Goal: Task Accomplishment & Management: Complete application form

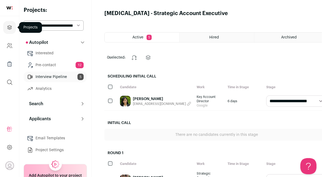
click at [11, 25] on icon "Projects" at bounding box center [9, 27] width 6 height 6
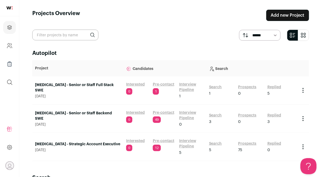
click at [157, 17] on link "Add new Project" at bounding box center [287, 15] width 43 height 11
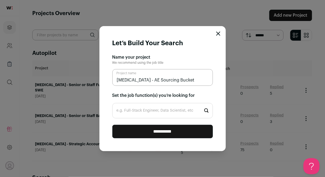
type input "[MEDICAL_DATA] - AE Sourcing Bucket"
click at [130, 109] on input "e.g. Full-Stack Engineer, Data Scientist, etc" at bounding box center [162, 110] width 100 height 15
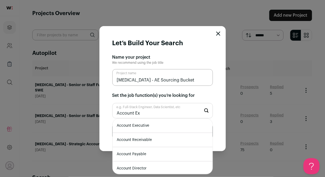
type input "Account Ex"
click at [152, 128] on li "Account Executive" at bounding box center [163, 125] width 100 height 14
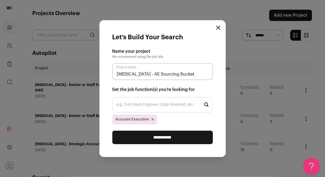
click at [157, 138] on input "**********" at bounding box center [162, 137] width 100 height 13
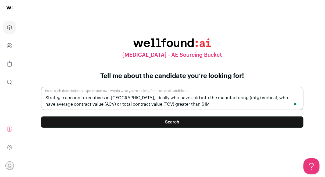
type textarea "Strategic account executives in [GEOGRAPHIC_DATA], ideally who have sold into t…"
click at [157, 124] on button "Search" at bounding box center [172, 121] width 262 height 11
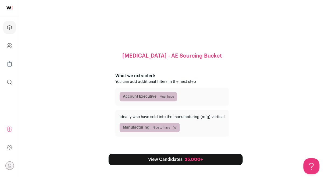
click at [157, 158] on link "View Candidates 25,000+" at bounding box center [176, 159] width 134 height 11
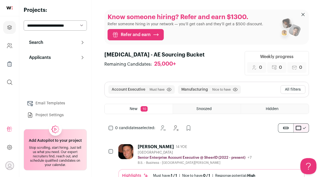
click at [157, 91] on button "All filters" at bounding box center [292, 89] width 25 height 9
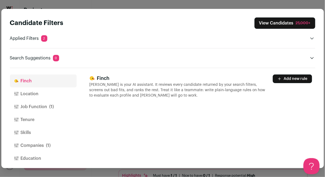
click at [42, 97] on button "Location" at bounding box center [43, 93] width 67 height 13
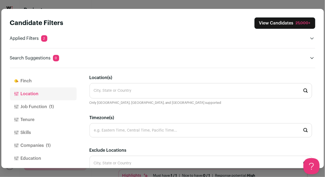
click at [33, 105] on button "Job Function (1)" at bounding box center [43, 106] width 67 height 13
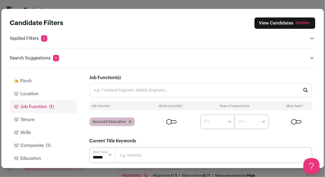
click at [33, 96] on button "Location" at bounding box center [43, 93] width 67 height 13
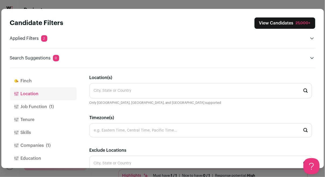
click at [117, 94] on input "Location(s)" at bounding box center [200, 90] width 222 height 15
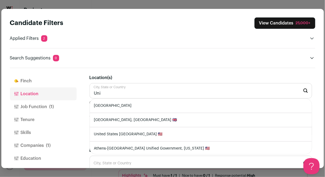
click at [140, 104] on li "[GEOGRAPHIC_DATA]" at bounding box center [201, 106] width 222 height 14
type input "[GEOGRAPHIC_DATA]"
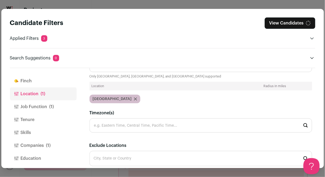
scroll to position [31, 0]
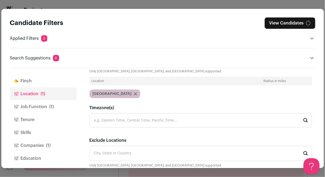
click at [133, 118] on input "Timezone(s)" at bounding box center [200, 120] width 222 height 14
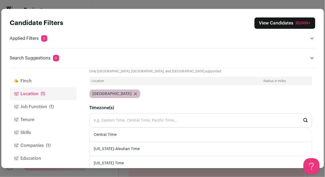
click at [157, 101] on div "Location(s) City, State or Country Only [GEOGRAPHIC_DATA], [GEOGRAPHIC_DATA], a…" at bounding box center [200, 87] width 222 height 88
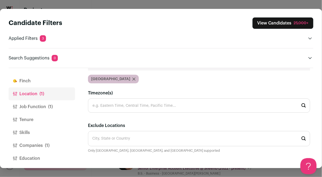
scroll to position [0, 0]
click at [151, 138] on input "Exclude Locations" at bounding box center [199, 138] width 222 height 15
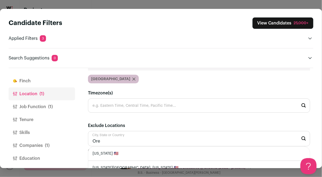
click at [149, 152] on li "[US_STATE] 🇺🇸" at bounding box center [198, 153] width 221 height 14
type input "[US_STATE] 🇺🇸"
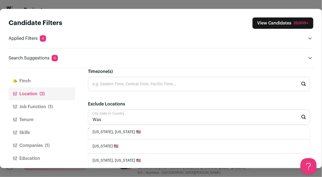
scroll to position [0, 0]
click at [132, 142] on li "[US_STATE] 🇺🇸" at bounding box center [198, 146] width 221 height 14
type input "[US_STATE] 🇺🇸"
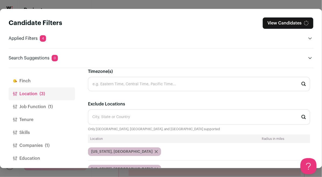
click at [45, 106] on button "Job Function (1)" at bounding box center [42, 106] width 66 height 13
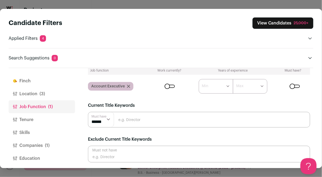
click at [141, 120] on input "Close modal via background" at bounding box center [199, 120] width 222 height 16
type input "Strategic"
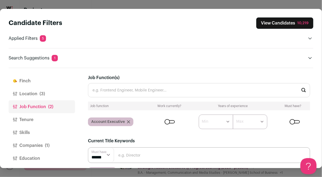
click at [23, 119] on button "Tenure" at bounding box center [42, 119] width 66 height 13
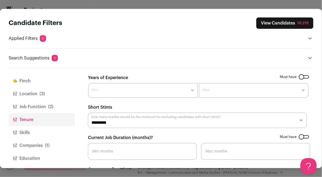
click at [44, 141] on button "Companies (1)" at bounding box center [42, 145] width 66 height 13
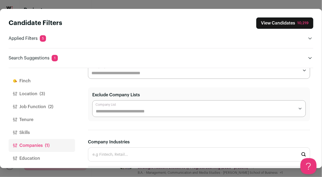
scroll to position [88, 0]
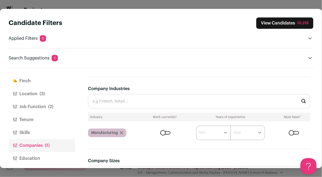
click at [157, 133] on div "Close modal via background" at bounding box center [294, 132] width 10 height 3
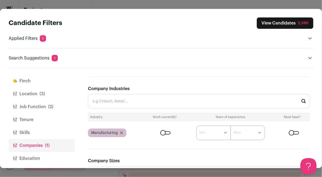
click at [157, 103] on input "Company Industries" at bounding box center [199, 101] width 222 height 14
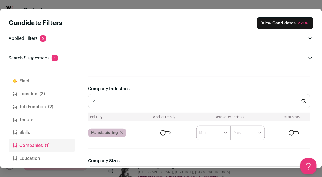
scroll to position [0, 0]
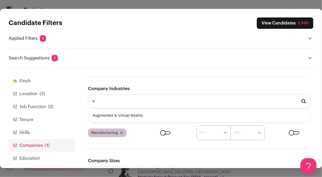
click at [157, 117] on li "Augmented & Virtual Reality" at bounding box center [198, 116] width 221 height 14
type input "Augmented & Virtual Reality"
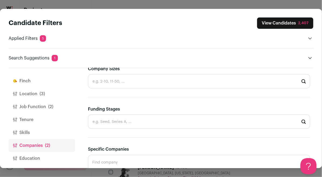
scroll to position [203, 0]
click at [157, 122] on input "Funding Stages" at bounding box center [199, 121] width 222 height 14
click at [135, 139] on li "Series A" at bounding box center [198, 135] width 221 height 14
type input "Series A"
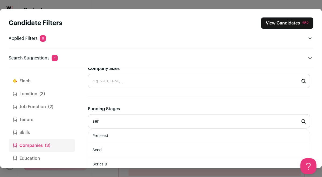
click at [122, 158] on li "Series B" at bounding box center [198, 164] width 221 height 14
type input "Series B"
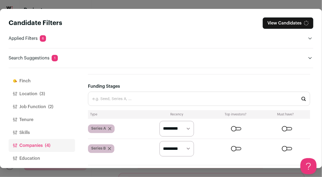
scroll to position [243, 0]
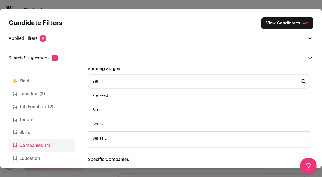
click at [122, 125] on li "Series C" at bounding box center [198, 124] width 221 height 14
type input "Series C"
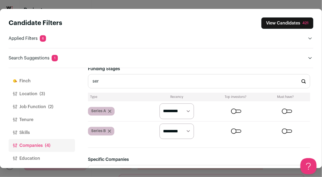
scroll to position [0, 0]
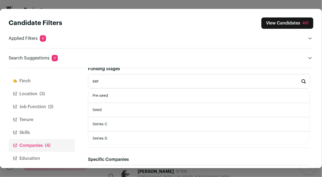
click at [121, 135] on li "Series D" at bounding box center [198, 138] width 221 height 14
type input "Series D"
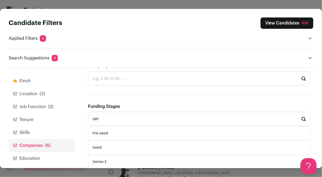
click at [121, 158] on li "Series E" at bounding box center [198, 162] width 221 height 14
type input "Series E"
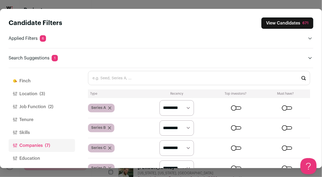
click at [40, 110] on button "Job Function (2)" at bounding box center [42, 106] width 66 height 13
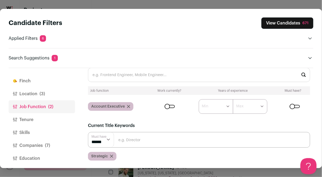
scroll to position [15, 0]
click at [157, 111] on select "****** ******* ******* ******* ******* ******* ******* ******* ******* ********…" at bounding box center [216, 106] width 34 height 15
select select "*"
click at [157, 99] on select "****** ******* ******* ******* ******* ******* ******* ******* ******* ********…" at bounding box center [216, 106] width 34 height 15
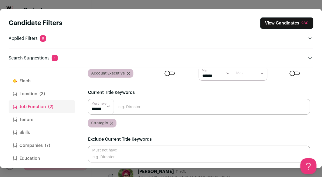
scroll to position [0, 0]
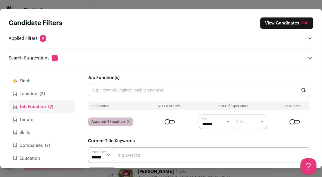
click at [50, 119] on button "Tenure" at bounding box center [42, 119] width 66 height 13
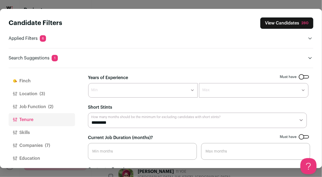
click at [135, 91] on select "******* ****** ******* ******* ******* ******* ******* ******* ******* ******* …" at bounding box center [142, 90] width 109 height 15
select select "*"
click at [88, 83] on select "******* ****** ******* ******* ******* ******* ******* ******* ******* ******* …" at bounding box center [142, 90] width 109 height 15
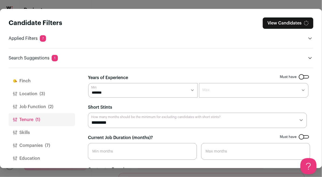
click at [157, 93] on select "******* ******* ******** ******** ******** ******** ******** ******** ******** …" at bounding box center [253, 90] width 109 height 15
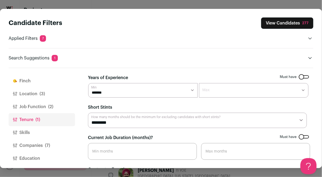
select select "**"
click at [157, 83] on select "******* ******* ******** ******** ******** ******** ******** ******** ******** …" at bounding box center [253, 90] width 109 height 15
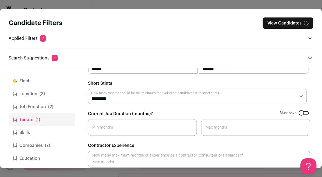
scroll to position [29, 0]
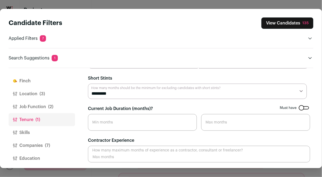
click at [157, 91] on select "********* ******** ******* ******** ******** ******** ******** ******** *******…" at bounding box center [197, 92] width 219 height 16
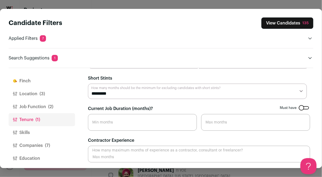
scroll to position [0, 0]
select select "**"
click at [88, 84] on select "********* ******** ******* ******** ******** ******** ******** ******** *******…" at bounding box center [197, 92] width 219 height 16
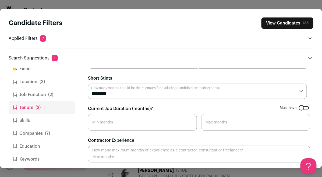
scroll to position [16, 0]
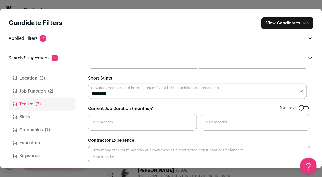
click at [44, 134] on button "Companies (7)" at bounding box center [42, 129] width 66 height 13
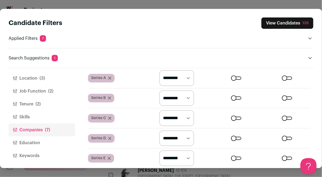
scroll to position [223, 0]
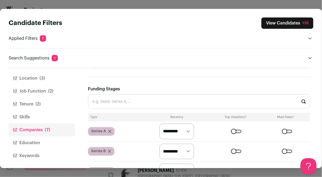
click at [157, 105] on input "Funding Stages" at bounding box center [199, 101] width 222 height 14
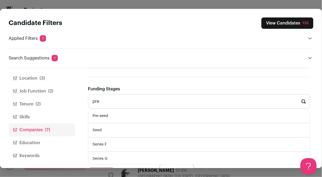
click at [156, 116] on li "Pre-seed" at bounding box center [198, 116] width 221 height 14
type input "Pre-seed"
click at [153, 117] on li "Seed" at bounding box center [198, 116] width 221 height 14
type input "Seed"
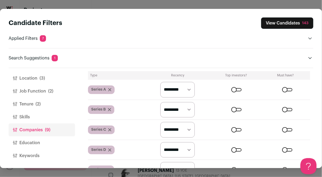
scroll to position [0, 0]
click at [157, 20] on button "View Candidates 143" at bounding box center [287, 22] width 52 height 11
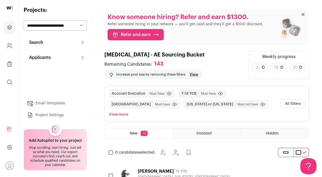
click at [64, 43] on button "Search" at bounding box center [55, 42] width 63 height 11
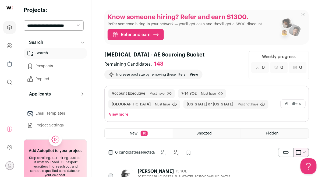
click at [157, 100] on button "All filters" at bounding box center [292, 103] width 25 height 9
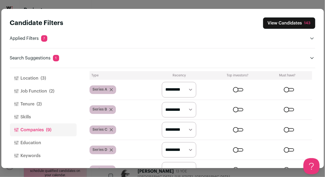
click at [46, 139] on button "Education" at bounding box center [43, 142] width 67 height 13
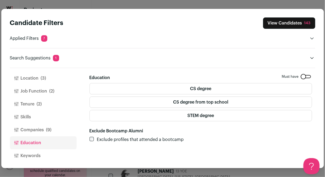
click at [48, 151] on button "Keywords" at bounding box center [43, 155] width 67 height 13
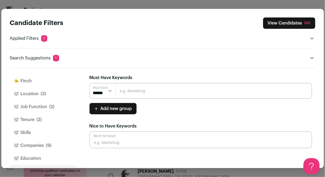
click at [34, 96] on button "Location (3)" at bounding box center [43, 93] width 67 height 13
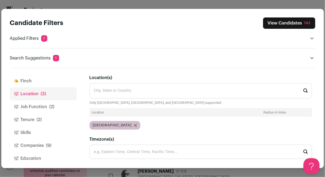
click at [41, 106] on button "Job Function (2)" at bounding box center [43, 106] width 67 height 13
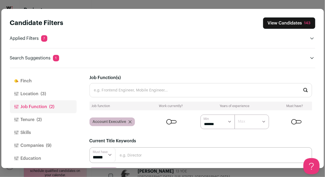
click at [41, 113] on button "Tenure (2)" at bounding box center [43, 119] width 67 height 13
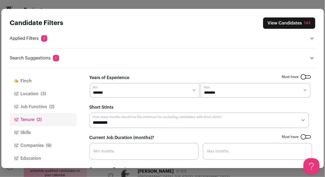
click at [41, 109] on button "Job Function (2)" at bounding box center [43, 106] width 67 height 13
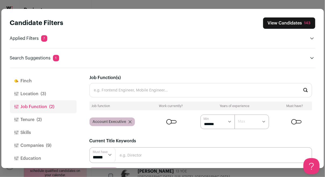
click at [41, 95] on span "(3)" at bounding box center [43, 94] width 5 height 6
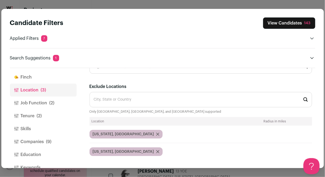
scroll to position [16, 0]
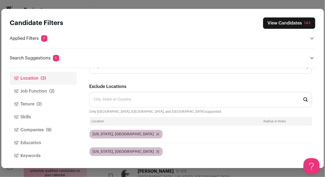
click at [48, 92] on button "Job Function (2)" at bounding box center [43, 91] width 67 height 13
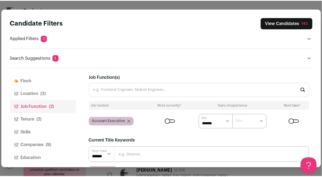
scroll to position [0, 0]
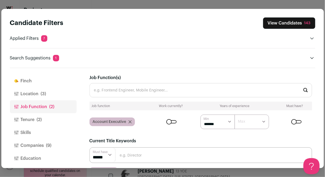
click at [36, 125] on button "Tenure (2)" at bounding box center [43, 119] width 67 height 13
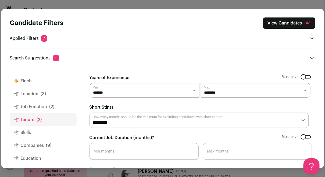
click at [38, 129] on button "Skills" at bounding box center [43, 132] width 67 height 13
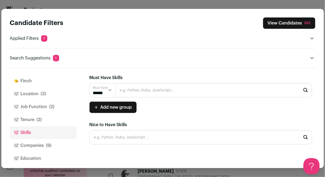
click at [43, 144] on button "Companies (9)" at bounding box center [43, 145] width 67 height 13
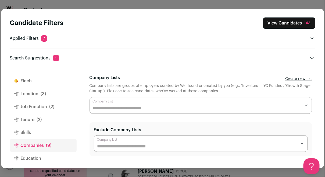
click at [44, 153] on button "Education" at bounding box center [43, 158] width 67 height 13
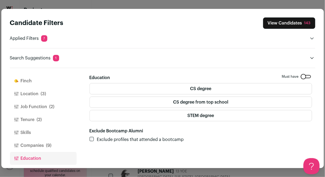
click at [157, 24] on button "View Candidates 143" at bounding box center [289, 22] width 52 height 11
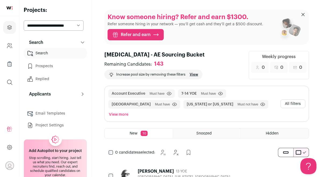
click at [157, 99] on button "All filters" at bounding box center [292, 103] width 25 height 9
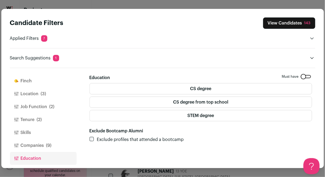
click at [54, 92] on button "Location (3)" at bounding box center [43, 93] width 67 height 13
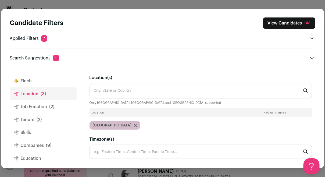
click at [42, 81] on button "Finch" at bounding box center [43, 80] width 67 height 13
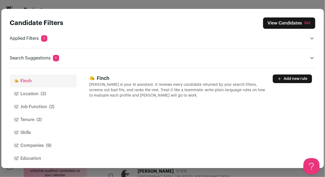
click at [157, 77] on button "Add new rule" at bounding box center [292, 78] width 39 height 9
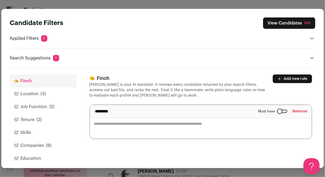
click at [157, 126] on textarea "Close modal via background" at bounding box center [201, 122] width 222 height 34
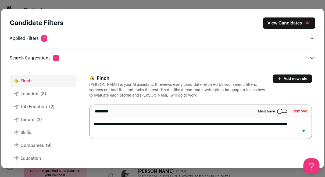
click at [93, 130] on textarea "**********" at bounding box center [201, 122] width 222 height 34
click at [157, 131] on textarea "**********" at bounding box center [201, 122] width 222 height 34
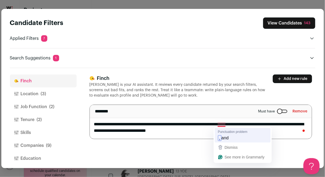
type textarea "**********"
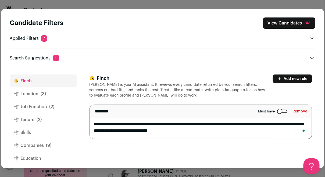
click at [157, 148] on div "**********" at bounding box center [202, 118] width 226 height 100
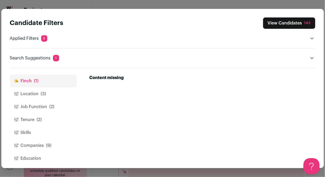
click at [52, 83] on button "[PERSON_NAME] (1)" at bounding box center [43, 80] width 67 height 13
click at [49, 91] on button "Location (3)" at bounding box center [43, 93] width 67 height 13
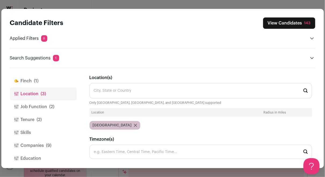
click at [48, 86] on button "[PERSON_NAME] (1)" at bounding box center [43, 80] width 67 height 13
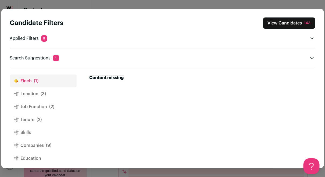
click at [134, 80] on div "Content missing" at bounding box center [200, 77] width 222 height 6
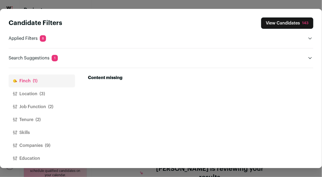
click at [157, 26] on button "View Candidates 143" at bounding box center [287, 22] width 52 height 11
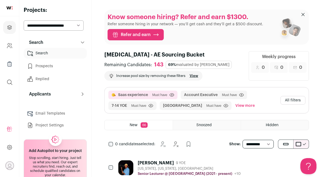
click at [157, 75] on link "View" at bounding box center [193, 76] width 9 height 4
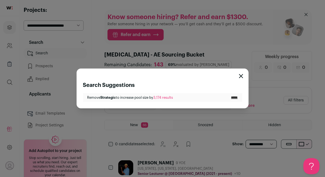
click at [157, 82] on div "Search Suggestions Remove Strategic to increase pool size by 3,174 results *****" at bounding box center [162, 88] width 325 height 177
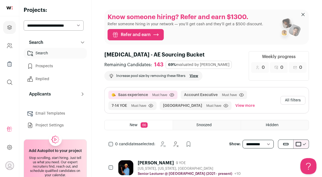
click at [157, 101] on button "All filters" at bounding box center [292, 100] width 25 height 9
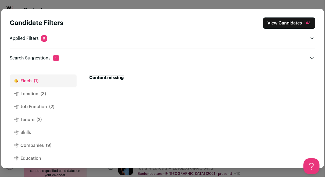
click at [44, 119] on button "Tenure (2)" at bounding box center [43, 119] width 67 height 13
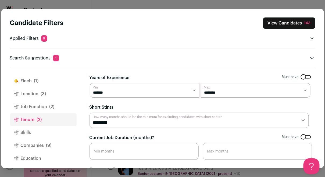
click at [43, 105] on button "Job Function (2)" at bounding box center [43, 106] width 67 height 13
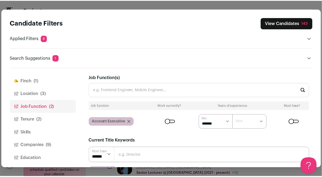
scroll to position [42, 0]
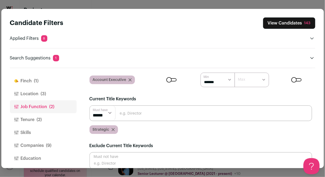
click at [124, 114] on input "Close modal via background" at bounding box center [200, 113] width 222 height 16
type input "Key Account"
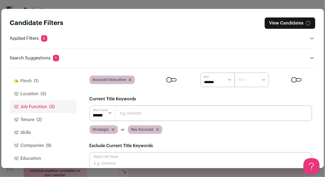
click at [150, 109] on input "Close modal via background" at bounding box center [200, 113] width 222 height 16
type input "Key Accounts"
click at [157, 108] on input "Close modal via background" at bounding box center [200, 113] width 222 height 16
type input "Major"
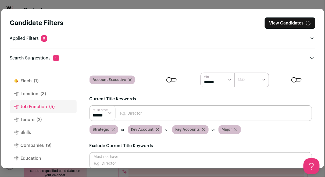
click at [157, 109] on input "Close modal via background" at bounding box center [200, 113] width 222 height 16
type input "Majors"
click at [157, 110] on input "Close modal via background" at bounding box center [200, 113] width 222 height 16
type input "Account Director"
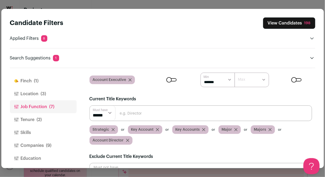
click at [146, 115] on input "Close modal via background" at bounding box center [200, 113] width 222 height 16
type input "Named Account"
click at [152, 112] on input "Close modal via background" at bounding box center [200, 113] width 222 height 16
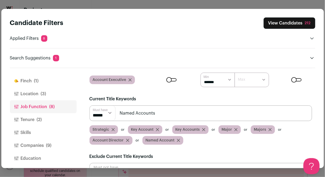
type input "Named Accounts"
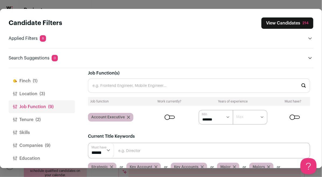
scroll to position [0, 0]
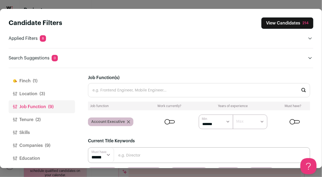
click at [136, 89] on input "Job Function(s)" at bounding box center [199, 90] width 222 height 14
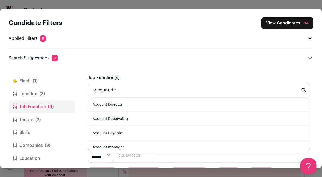
click at [144, 106] on li "Account Director" at bounding box center [198, 105] width 221 height 14
type input "Account Director"
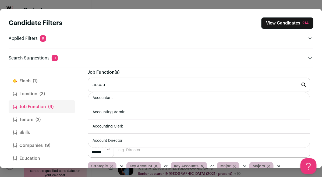
scroll to position [72, 0]
click at [113, 125] on li "Account Director" at bounding box center [198, 127] width 221 height 14
type input "Account Director"
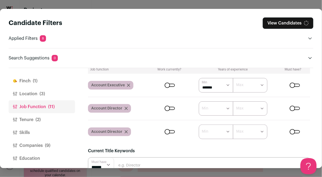
scroll to position [37, 0]
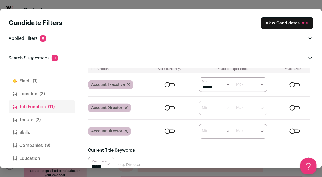
click at [157, 110] on select "****** ******* ******* ******* ******* ******* ******* ******* ******* ********…" at bounding box center [216, 108] width 34 height 15
select select "*"
click at [157, 101] on select "****** ******* ******* ******* ******* ******* ******* ******* ******* ********…" at bounding box center [216, 108] width 34 height 15
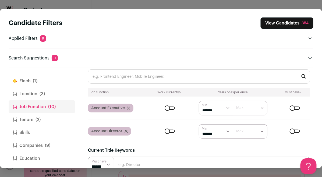
click at [157, 23] on button "View Candidates 354" at bounding box center [286, 22] width 53 height 11
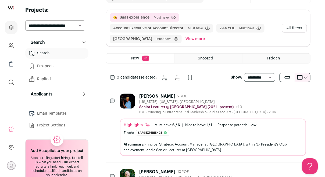
scroll to position [78, 0]
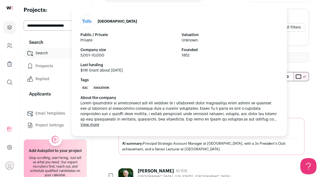
click at [157, 113] on span at bounding box center [179, 110] width 198 height 21
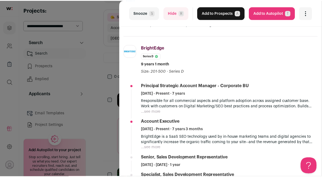
scroll to position [79, 0]
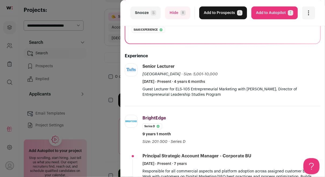
click at [106, 94] on div "last Snooze S Hide R Add to Prospects A Are you sure? [PERSON_NAME] is already …" at bounding box center [162, 88] width 325 height 177
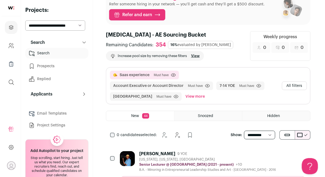
scroll to position [0, 0]
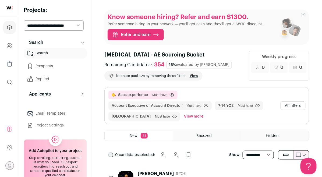
click at [157, 105] on button "All filters" at bounding box center [292, 105] width 25 height 9
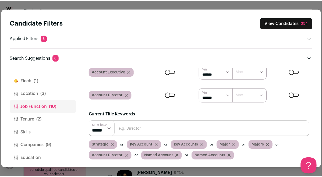
scroll to position [82, 0]
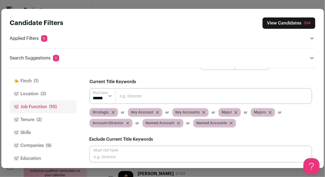
click at [157, 149] on input "Close modal via background" at bounding box center [200, 154] width 222 height 17
type input "Manager"
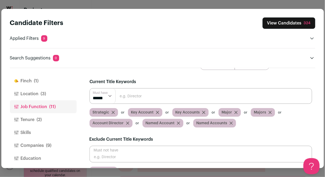
click at [157, 27] on button "View Candidates 324" at bounding box center [288, 22] width 53 height 11
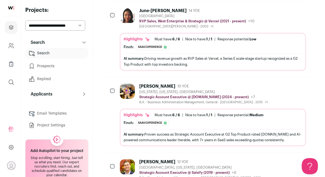
scroll to position [254, 0]
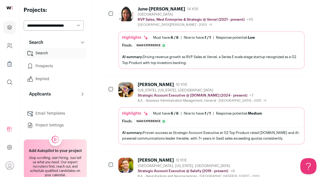
click at [144, 107] on div "Highlights Must have: 6 / 6 How many must haves have been fulfilled? | [GEOGRAP…" at bounding box center [211, 125] width 186 height 37
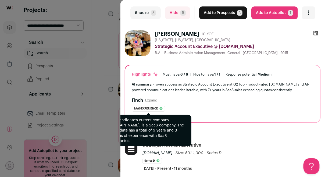
scroll to position [87, 0]
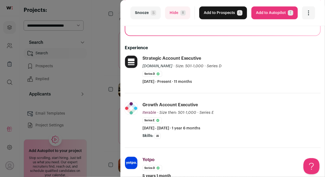
click at [141, 64] on li "Strategic Account Executive [DOMAIN_NAME] · Size: 501-1,000 [DOMAIN_NAME]'s siz…" at bounding box center [223, 74] width 196 height 38
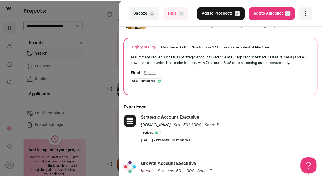
scroll to position [0, 0]
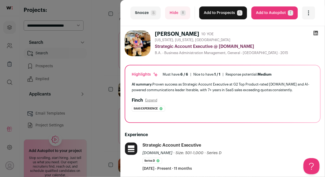
click at [157, 35] on icon at bounding box center [316, 33] width 5 height 5
click at [157, 12] on button "Add to Prospects A" at bounding box center [223, 12] width 48 height 13
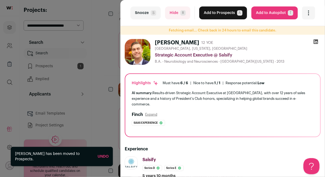
click at [112, 62] on div "last Snooze S Hide R Add to Prospects A Are you sure? [PERSON_NAME] is already …" at bounding box center [162, 88] width 325 height 177
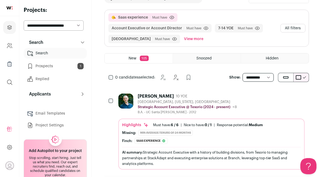
scroll to position [78, 0]
click at [157, 77] on select "**********" at bounding box center [257, 77] width 31 height 9
select select "**"
click at [157, 73] on select "**********" at bounding box center [257, 77] width 31 height 9
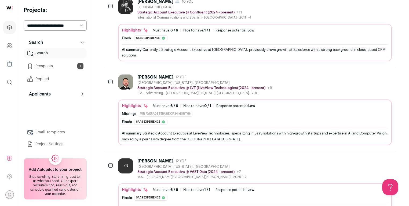
scroll to position [391, 0]
